Goal: Complete application form

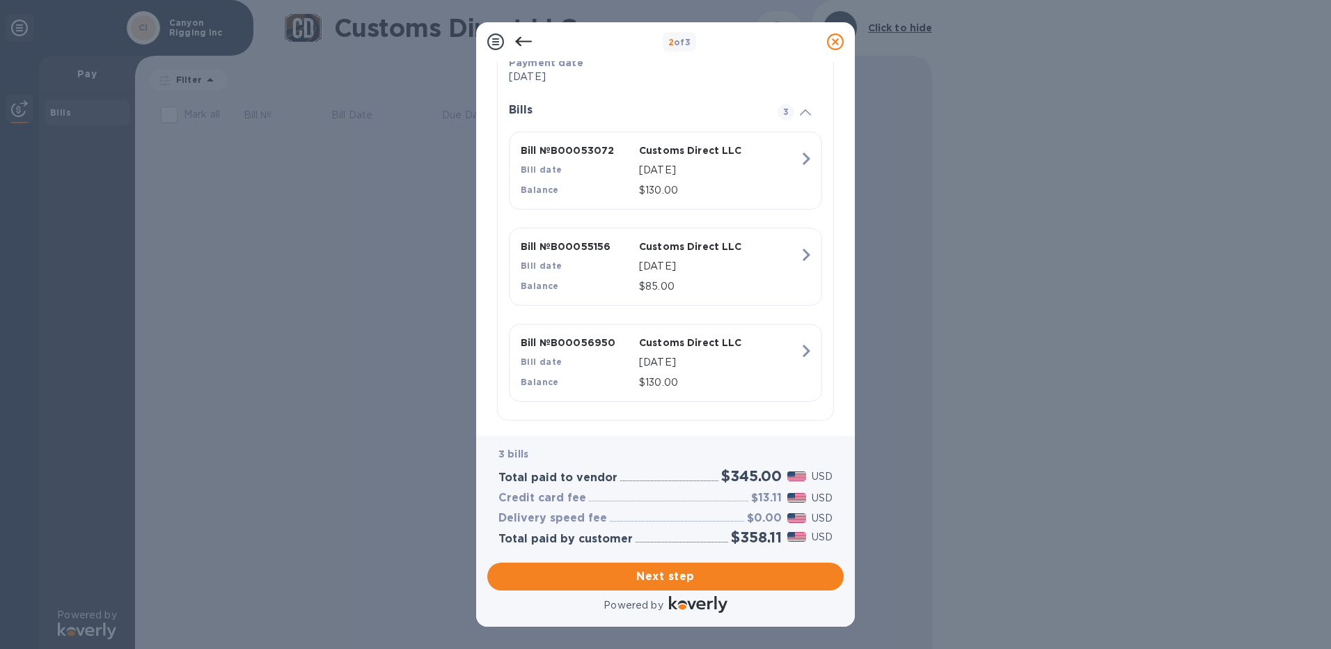
scroll to position [291, 0]
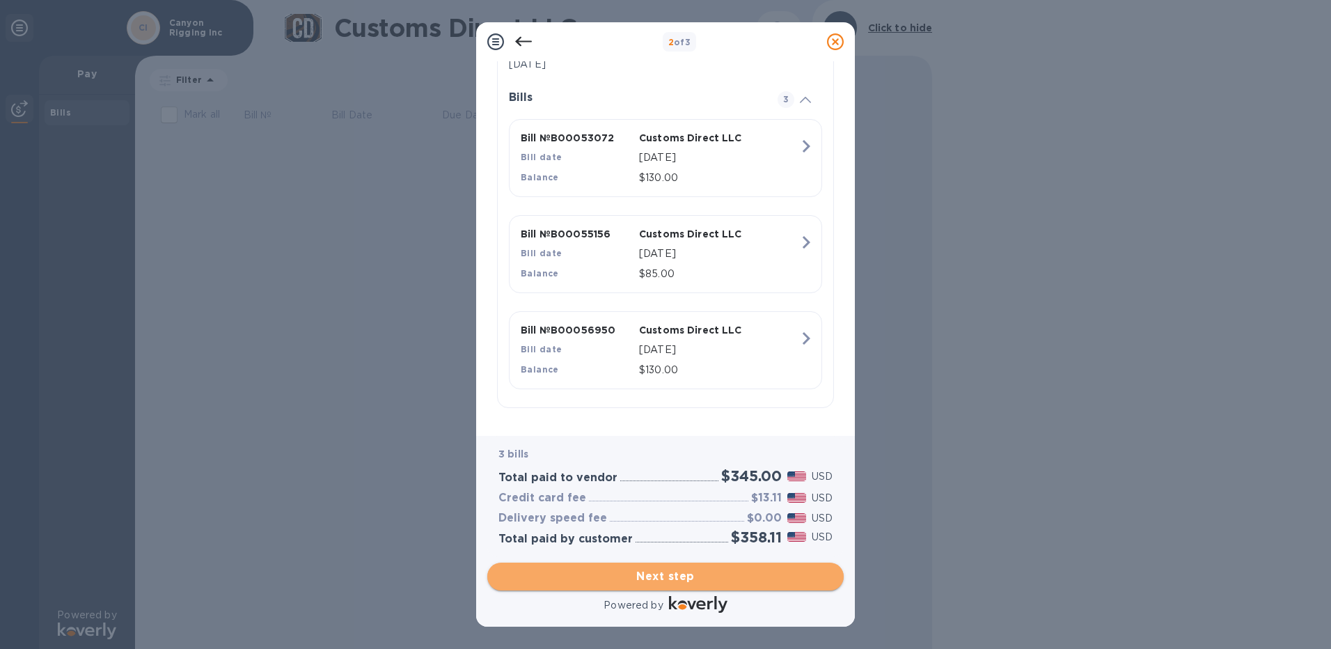
click at [670, 580] on span "Next step" at bounding box center [665, 576] width 334 height 17
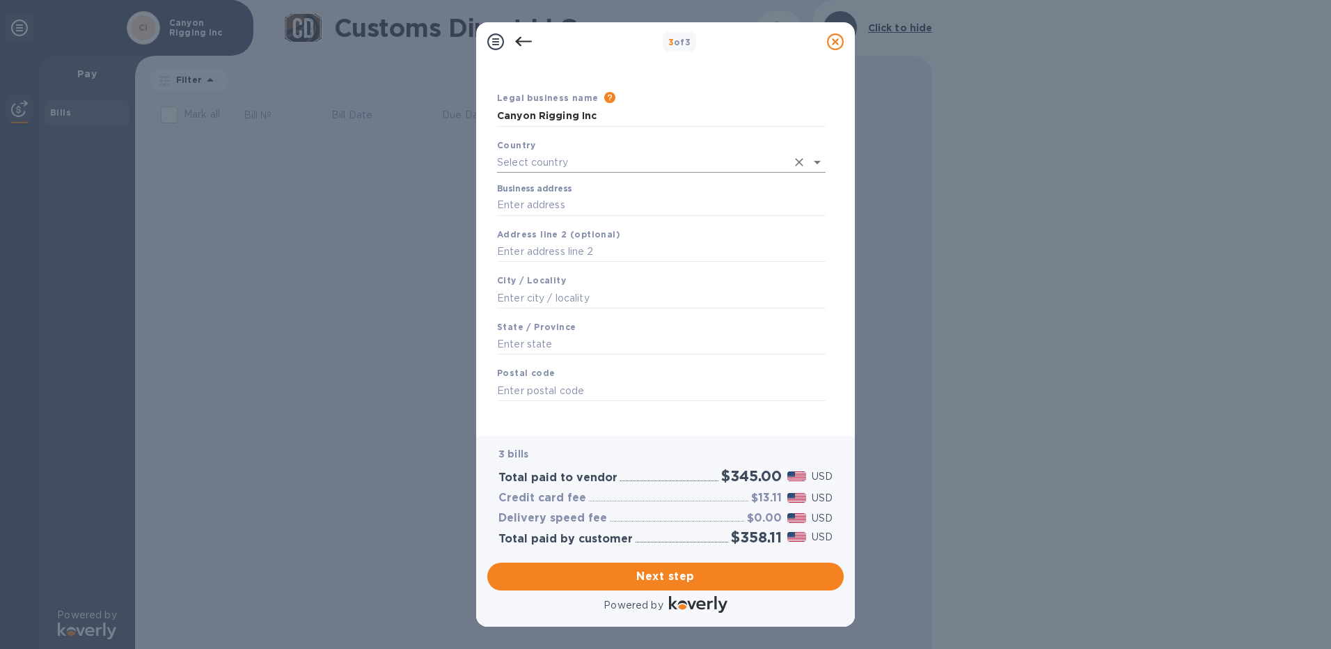
scroll to position [35, 0]
click at [692, 580] on span "Next step" at bounding box center [665, 576] width 334 height 17
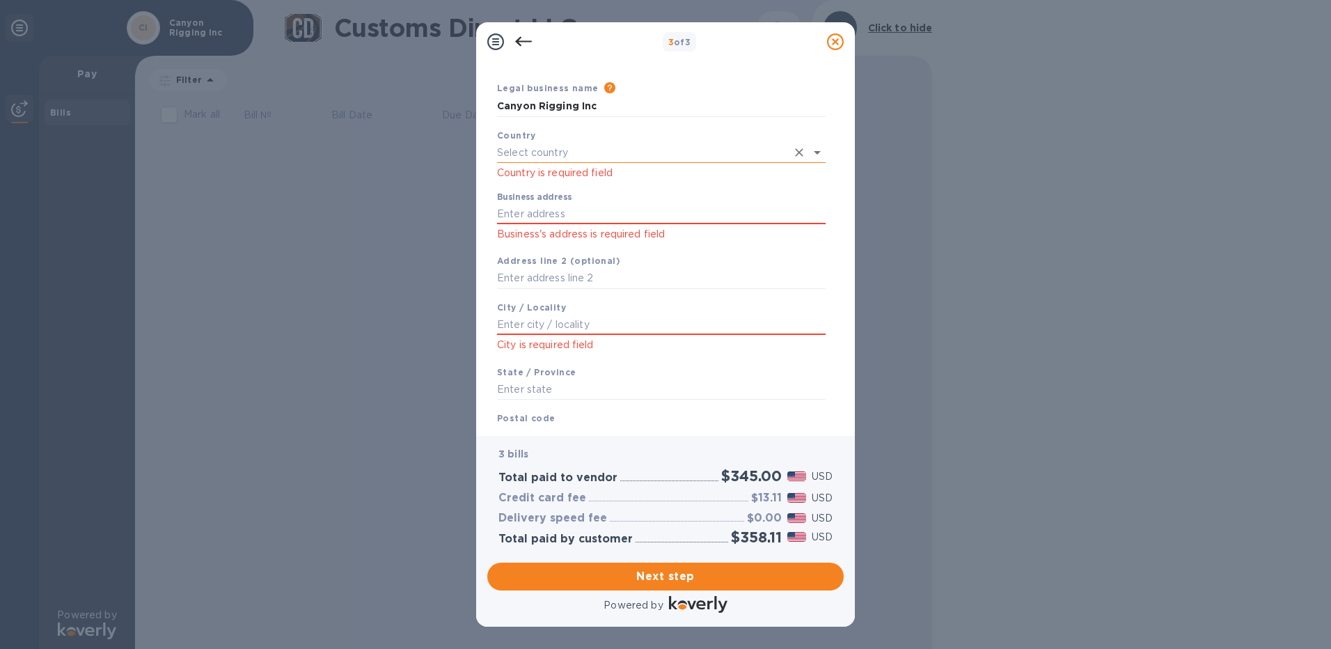
click at [525, 152] on input "text" at bounding box center [641, 153] width 289 height 20
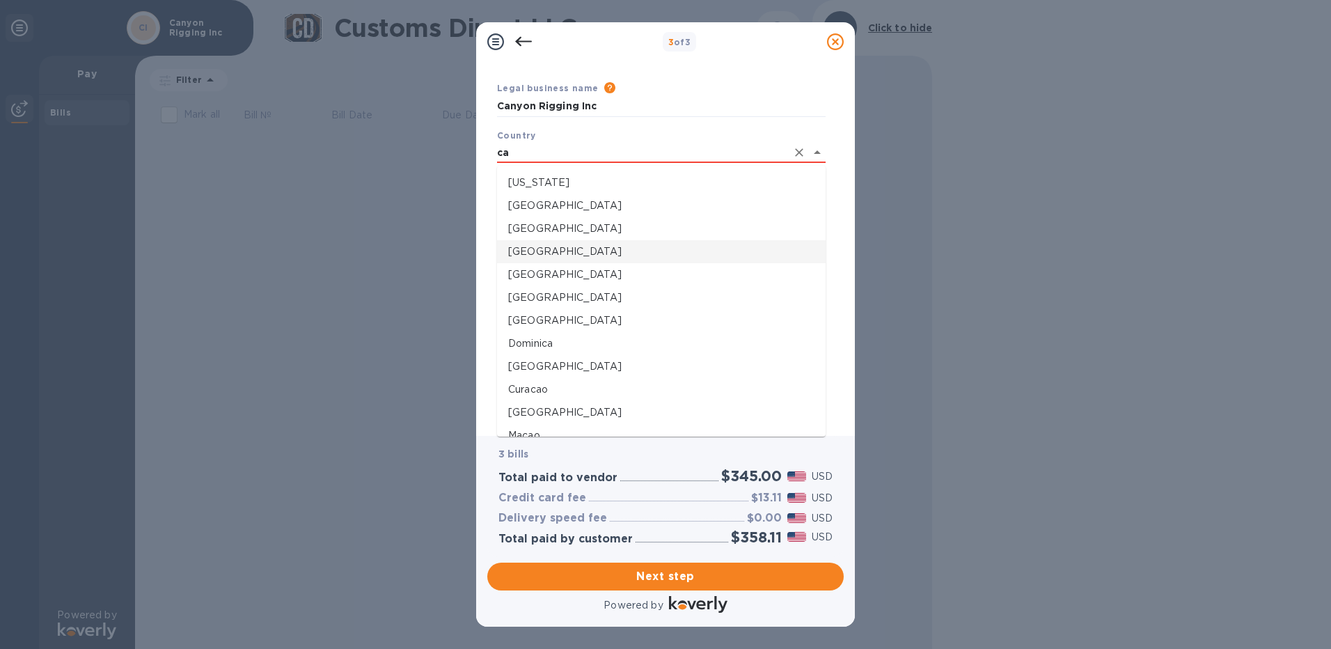
click at [553, 254] on p "[GEOGRAPHIC_DATA]" at bounding box center [661, 251] width 306 height 15
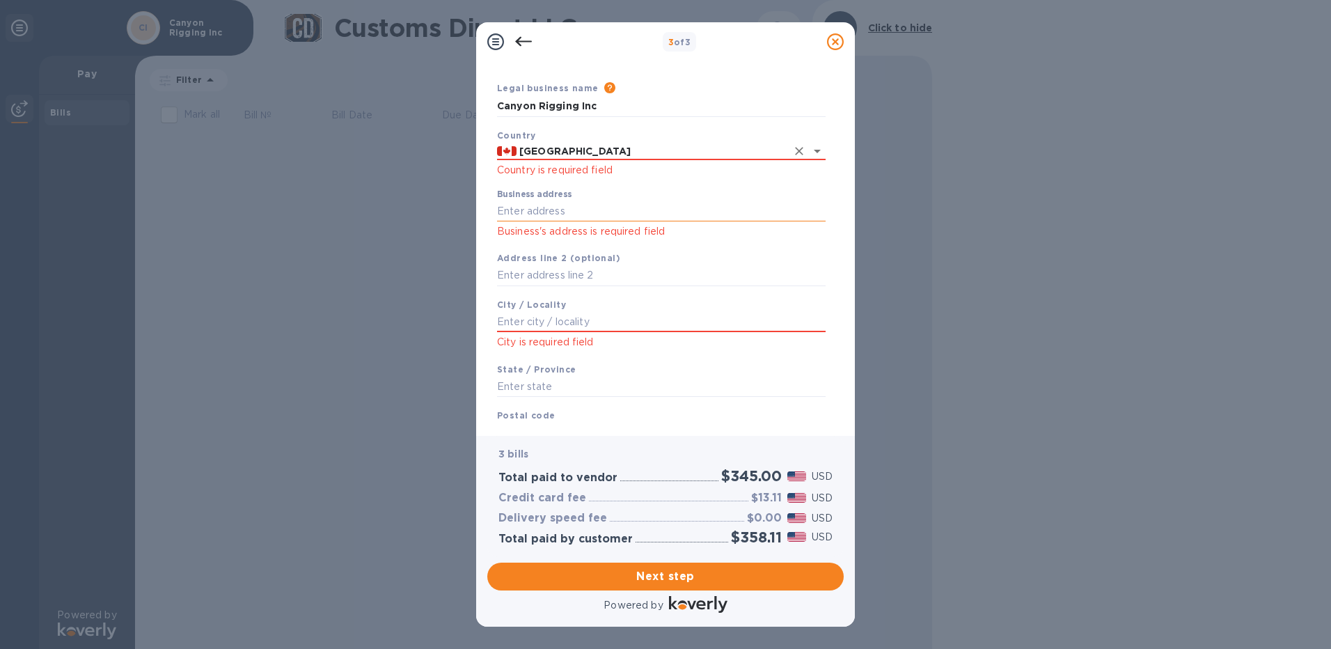
type input "[GEOGRAPHIC_DATA]"
click at [563, 207] on input "Business address" at bounding box center [661, 210] width 328 height 21
type input "[STREET_ADDRESS]"
click at [545, 316] on input "text" at bounding box center [661, 322] width 328 height 21
type input "c"
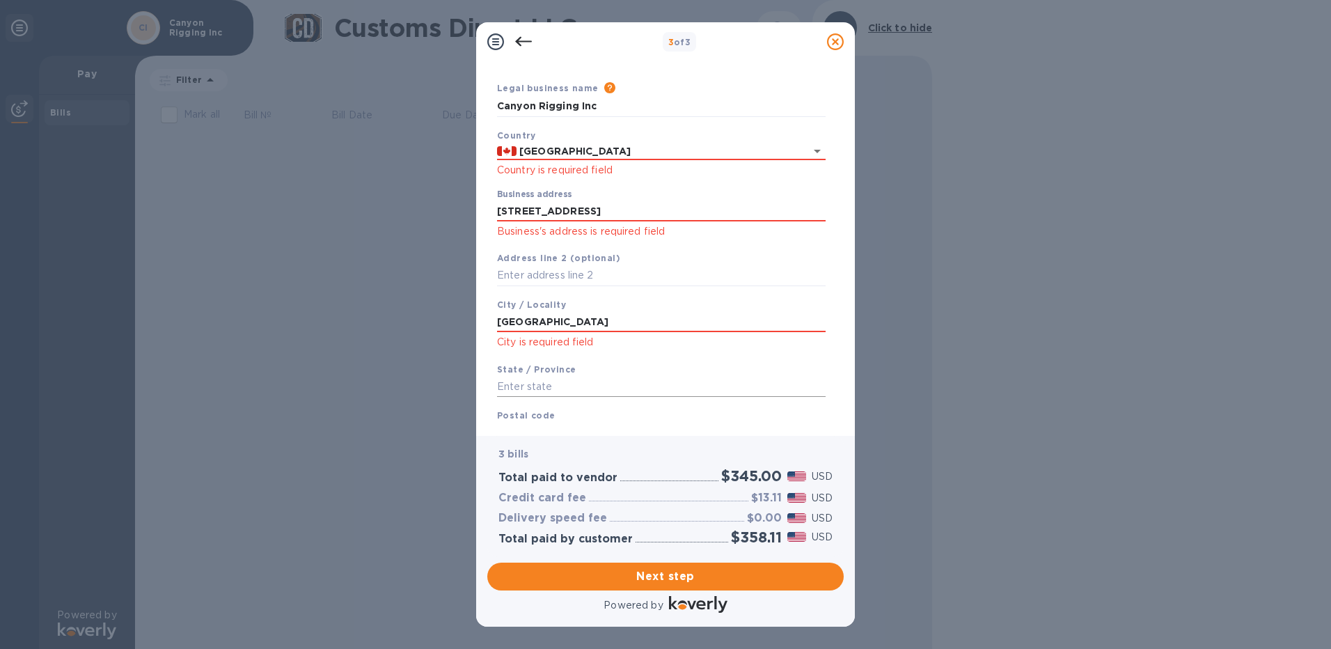
type input "[GEOGRAPHIC_DATA]"
click at [587, 385] on input "text" at bounding box center [661, 386] width 328 height 21
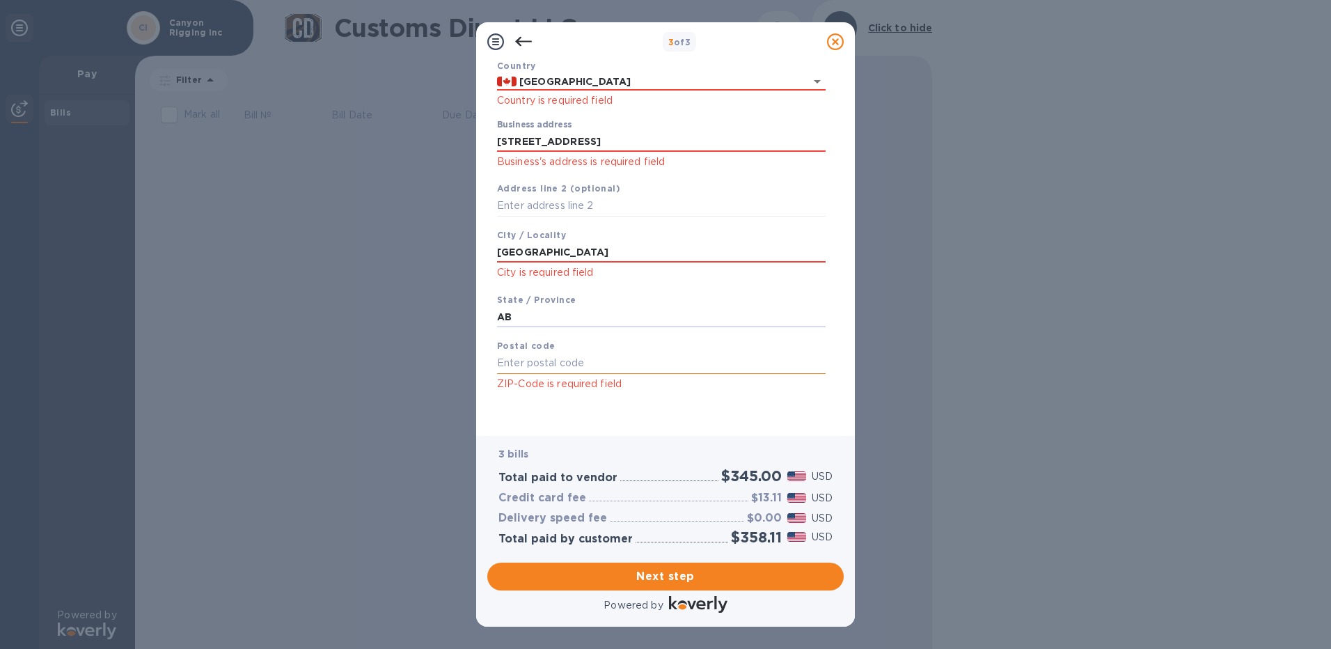
scroll to position [105, 0]
type input "AB"
click at [577, 365] on input "text" at bounding box center [661, 362] width 328 height 21
type input "T2C 0J6"
click at [695, 582] on span "Next step" at bounding box center [665, 576] width 334 height 17
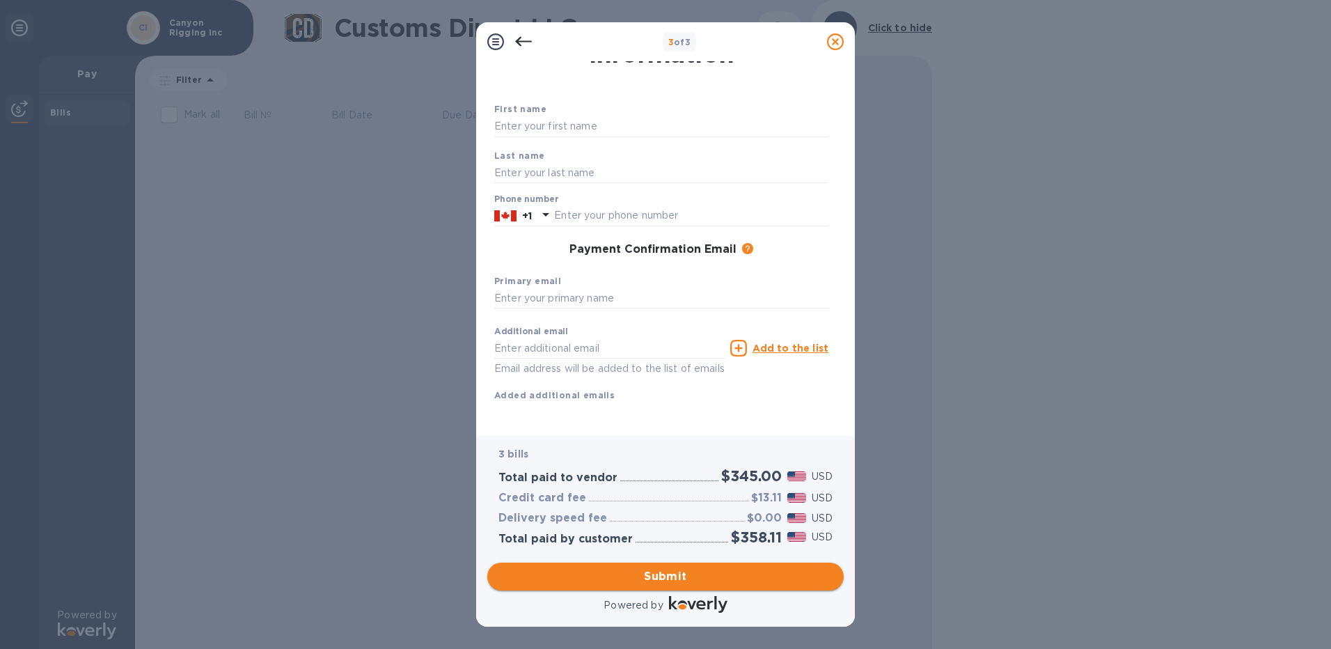
scroll to position [65, 0]
click at [574, 116] on input "text" at bounding box center [661, 126] width 334 height 21
type input "Canyon"
type input "Rigging"
type input "5874716984"
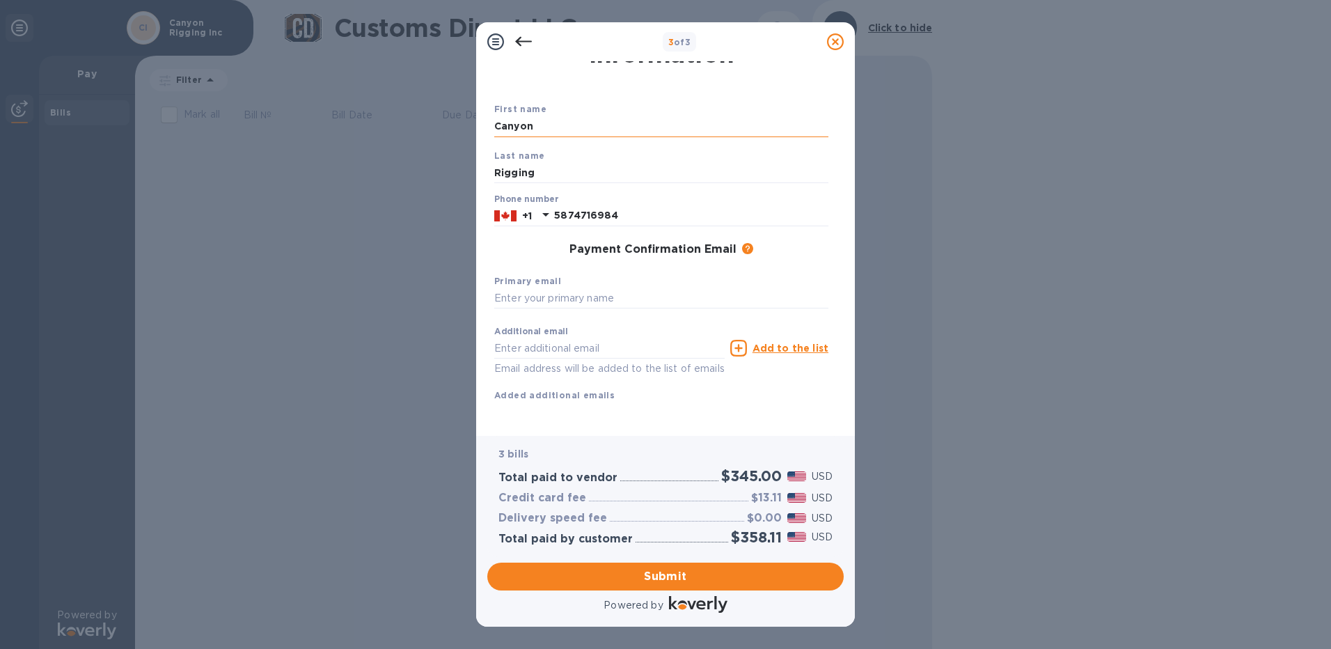
type input "[EMAIL_ADDRESS][DOMAIN_NAME]"
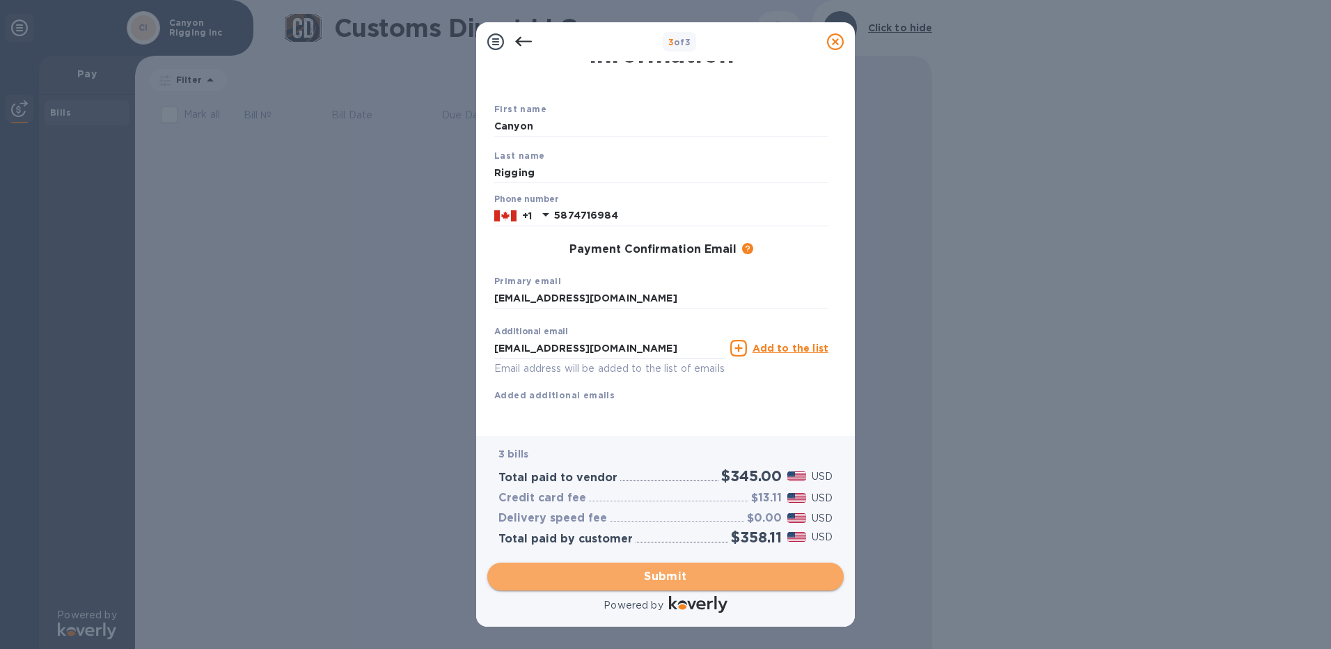
click at [718, 573] on span "Submit" at bounding box center [665, 576] width 334 height 17
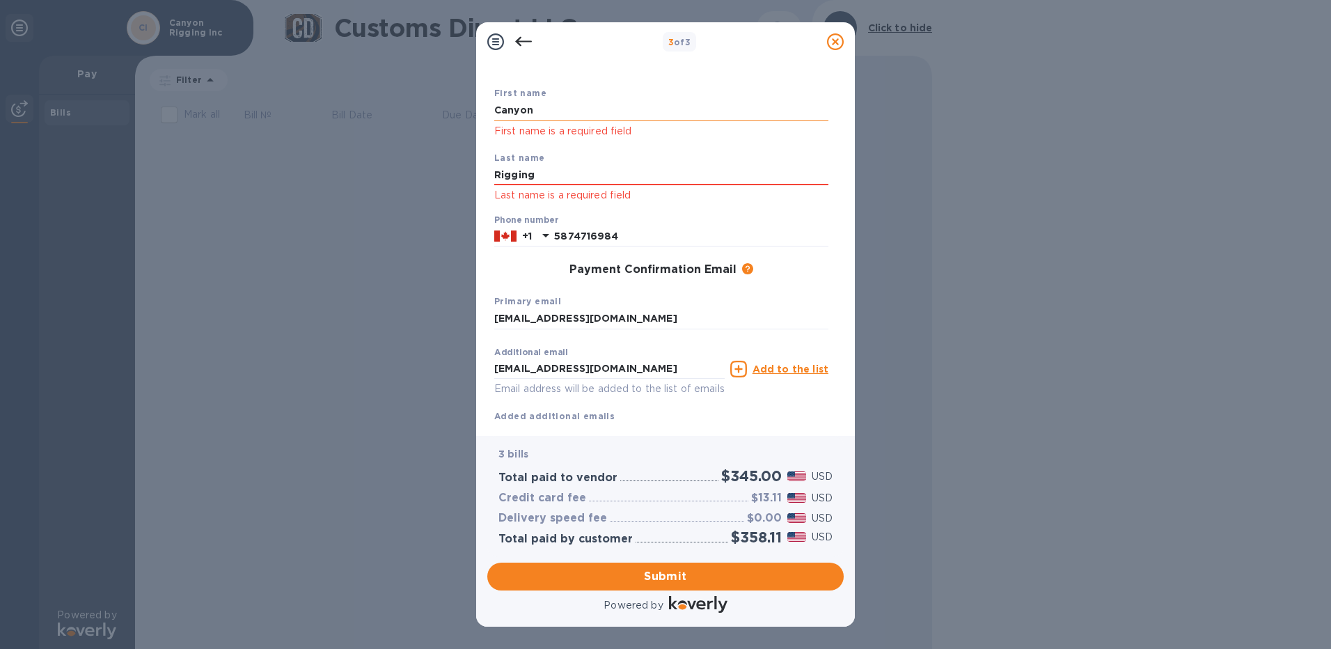
click at [583, 104] on input "Canyon" at bounding box center [661, 110] width 334 height 21
type input "Canyon"
click at [775, 171] on input "Rigging" at bounding box center [661, 175] width 334 height 21
type input "Rigging"
click at [788, 397] on div "Additional email [EMAIL_ADDRESS][DOMAIN_NAME] Email address will be added to th…" at bounding box center [661, 369] width 340 height 63
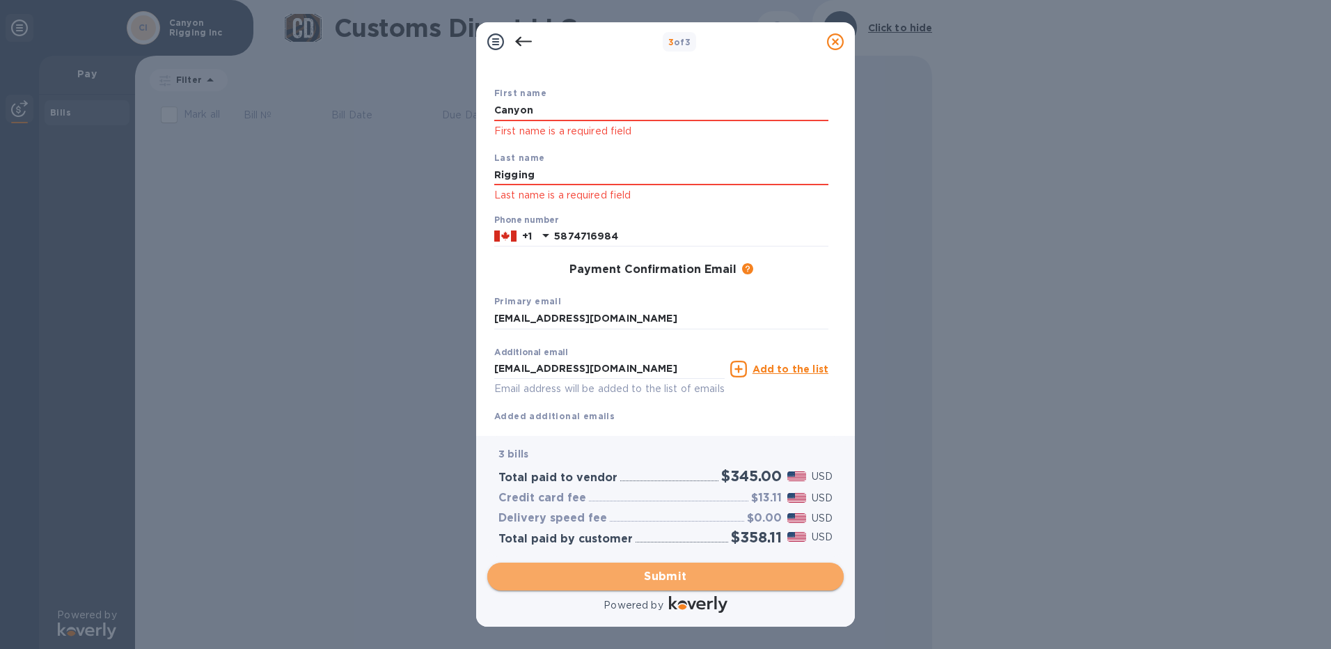
click at [636, 574] on span "Submit" at bounding box center [665, 576] width 334 height 17
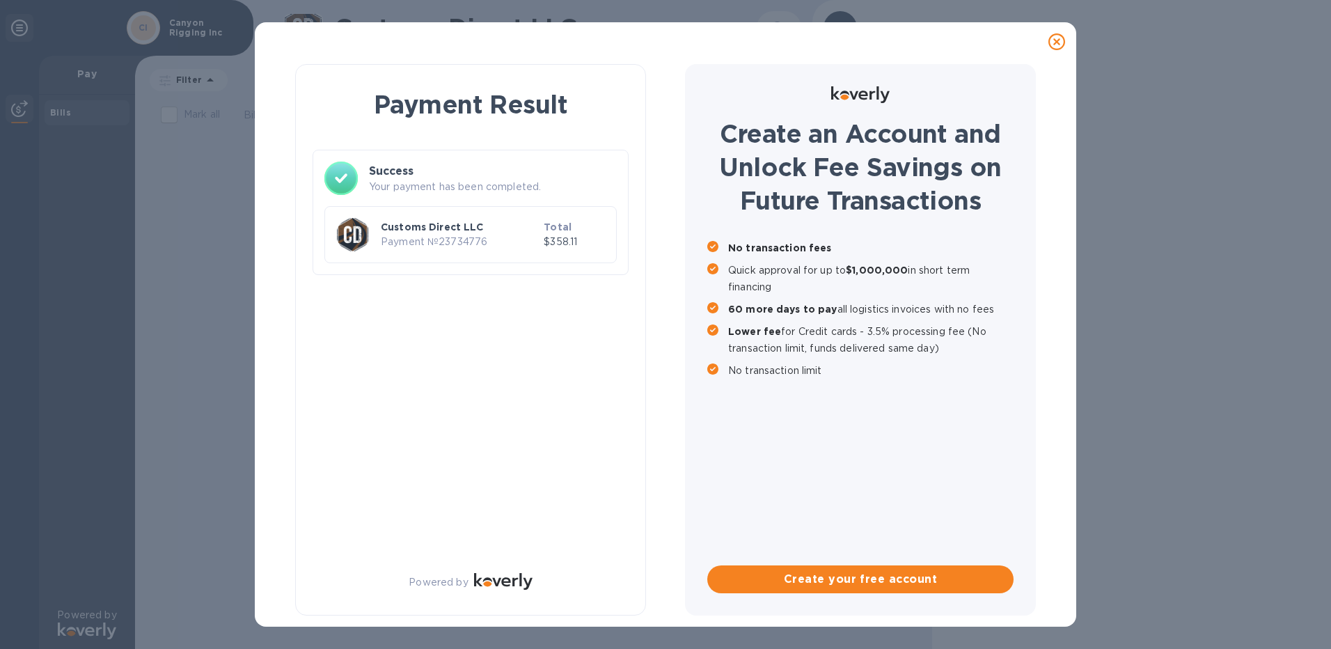
scroll to position [0, 0]
